Goal: Task Accomplishment & Management: Complete application form

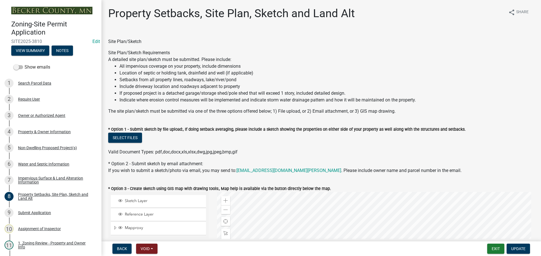
select select "7b13c63f-e699-4112-b373-98fbd28ec536"
select select "11f371a9-e35f-4759-9042-8d911340b665"
select select "fd58f24c-a096-4195-863e-b494ea1fd324"
select select "12f785fb-c378-4b18-841c-21c73dc99083"
select select "12da6293-5841-4f5c-bd92-3658833964cd"
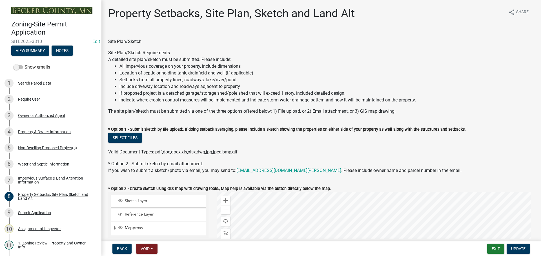
select select "27b2a8b4-abf6-463e-8c0c-7c5d2b4fe26f"
select select "5ad4ab64-b44e-481c-9000-9e5907aa74e1"
select select "a96800da-4e88-4c62-b1ff-2cd17f9e3346"
select select "c8b8ea71-7088-4e87-a493-7bc88cc2835b"
select select "1418c7e3-4054-4b00-84b5-d09b9560f30a"
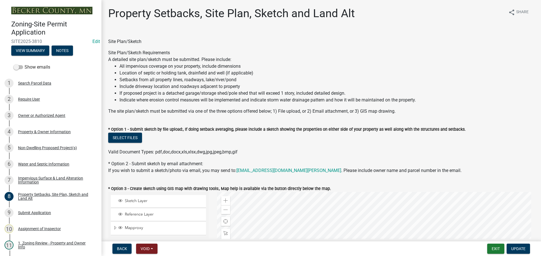
select select "4421853d-5e11-4b64-95ec-6c47066881cc"
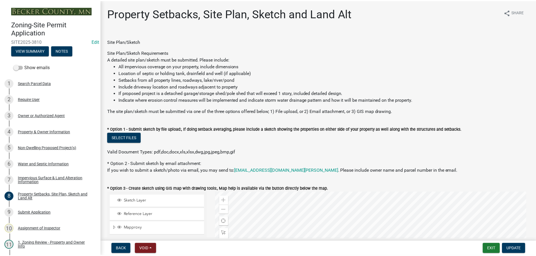
scroll to position [113, 0]
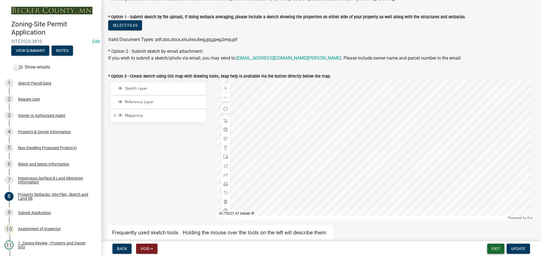
click at [497, 249] on button "Exit" at bounding box center [495, 249] width 17 height 10
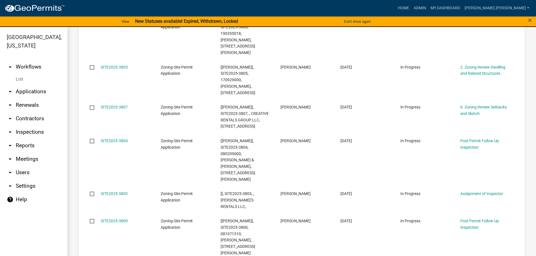
scroll to position [507, 0]
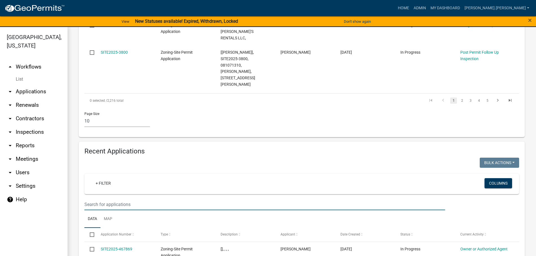
click at [178, 199] on input "text" at bounding box center [264, 205] width 361 height 12
type input "190984000"
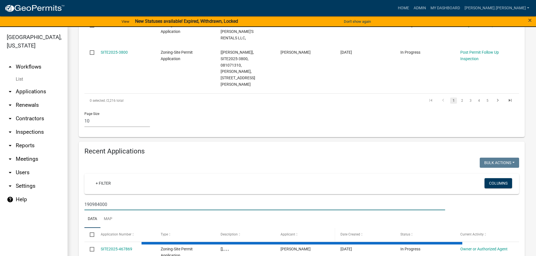
scroll to position [487, 0]
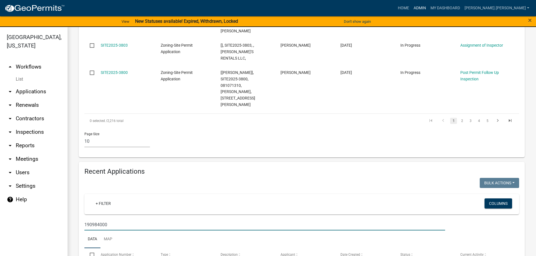
click at [429, 6] on link "Admin" at bounding box center [420, 8] width 17 height 11
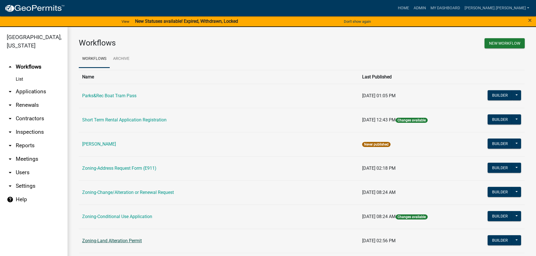
click at [135, 239] on link "Zoning-Land Alteration Permit" at bounding box center [112, 240] width 60 height 5
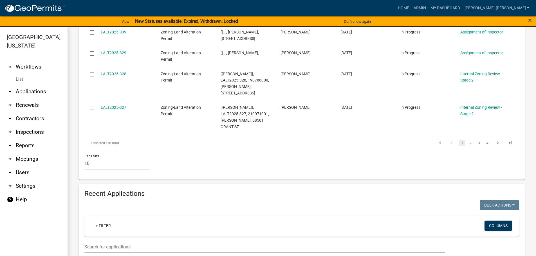
scroll to position [422, 0]
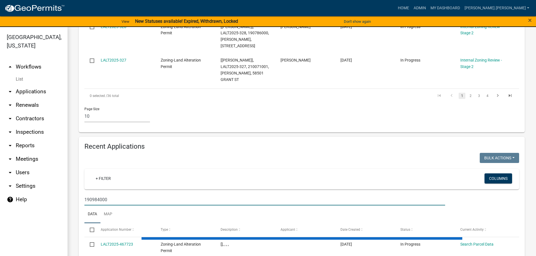
type input "190984000"
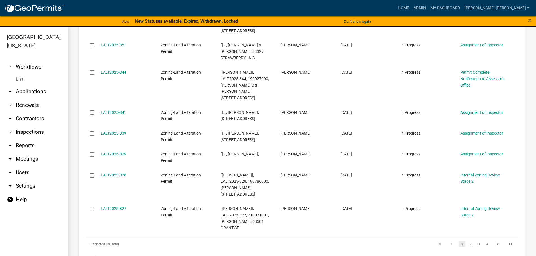
scroll to position [273, 0]
click at [429, 5] on link "Admin" at bounding box center [420, 8] width 17 height 11
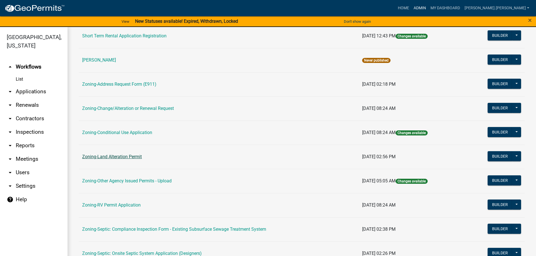
scroll to position [84, 0]
click at [112, 208] on link "Zoning-RV Permit Application" at bounding box center [111, 204] width 59 height 5
